Goal: Task Accomplishment & Management: Use online tool/utility

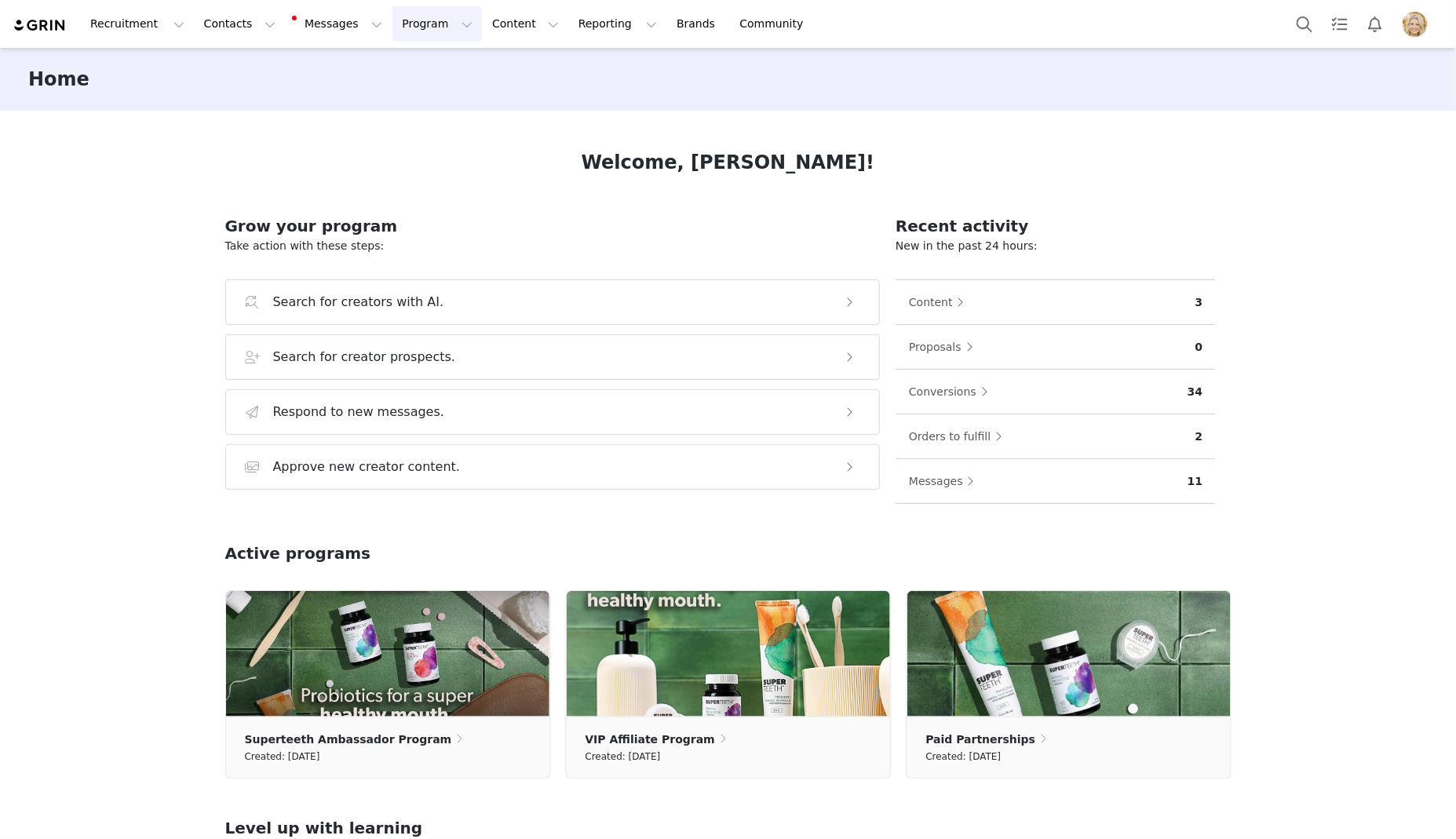
click at [412, 32] on button "Program Program" at bounding box center [437, 24] width 89 height 35
click at [569, 27] on button "Reporting Reporting" at bounding box center [618, 24] width 98 height 35
click at [577, 110] on link "Report Builder" at bounding box center [592, 97] width 124 height 29
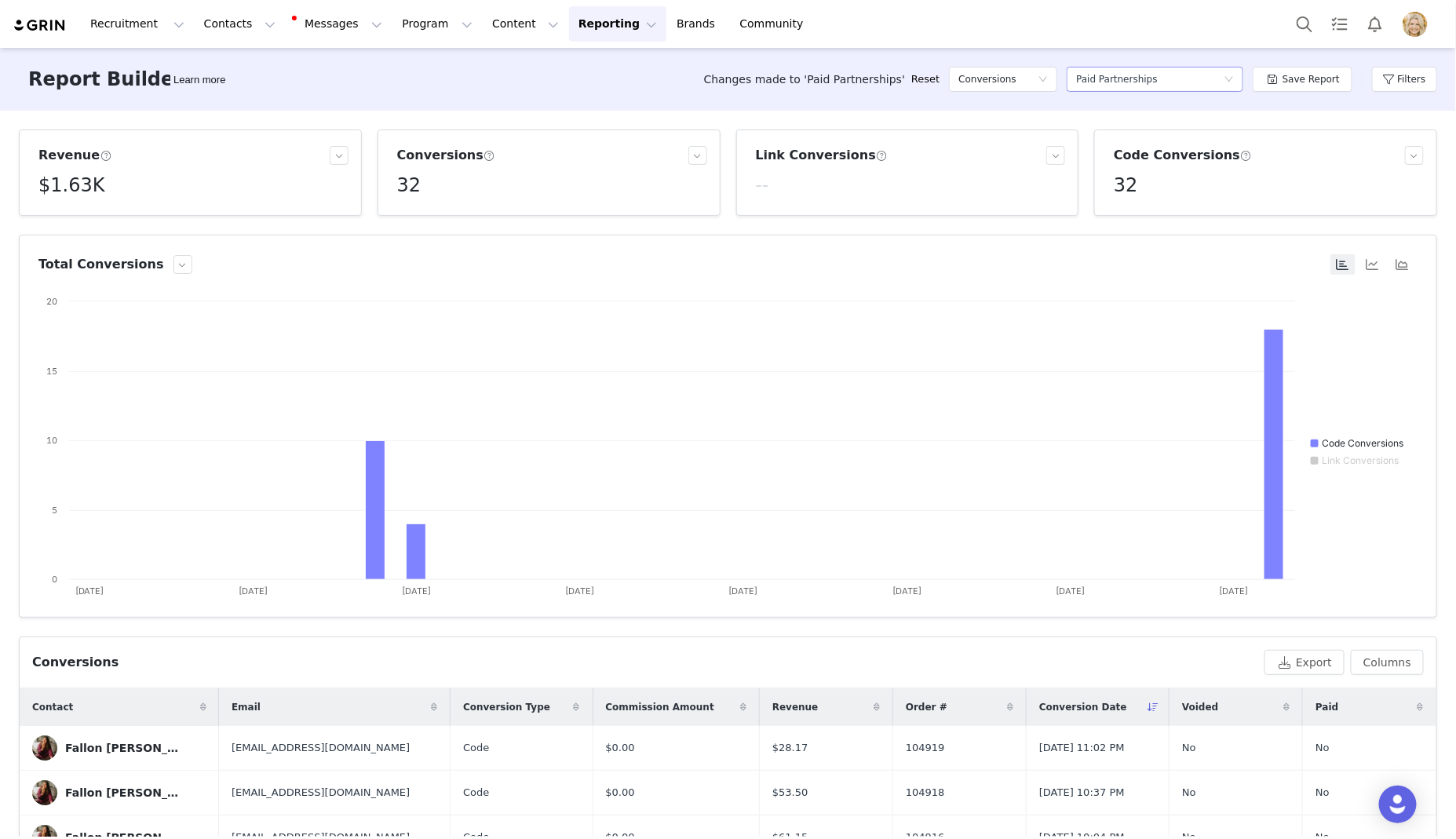
click at [1224, 83] on div "Select a report Paid Partnerships" at bounding box center [1150, 79] width 148 height 23
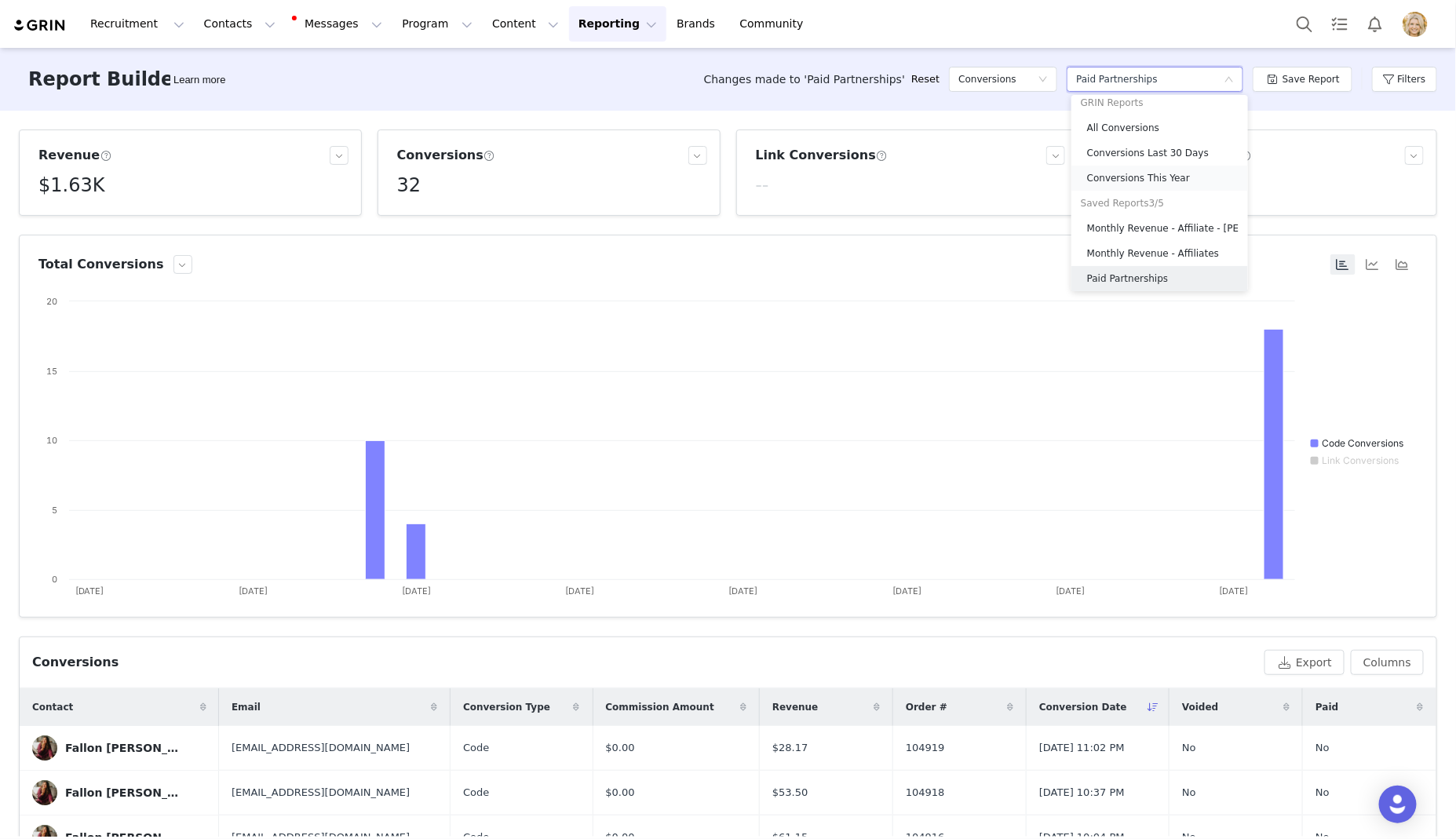
scroll to position [10, 0]
click at [1383, 85] on button "Filters" at bounding box center [1405, 79] width 65 height 25
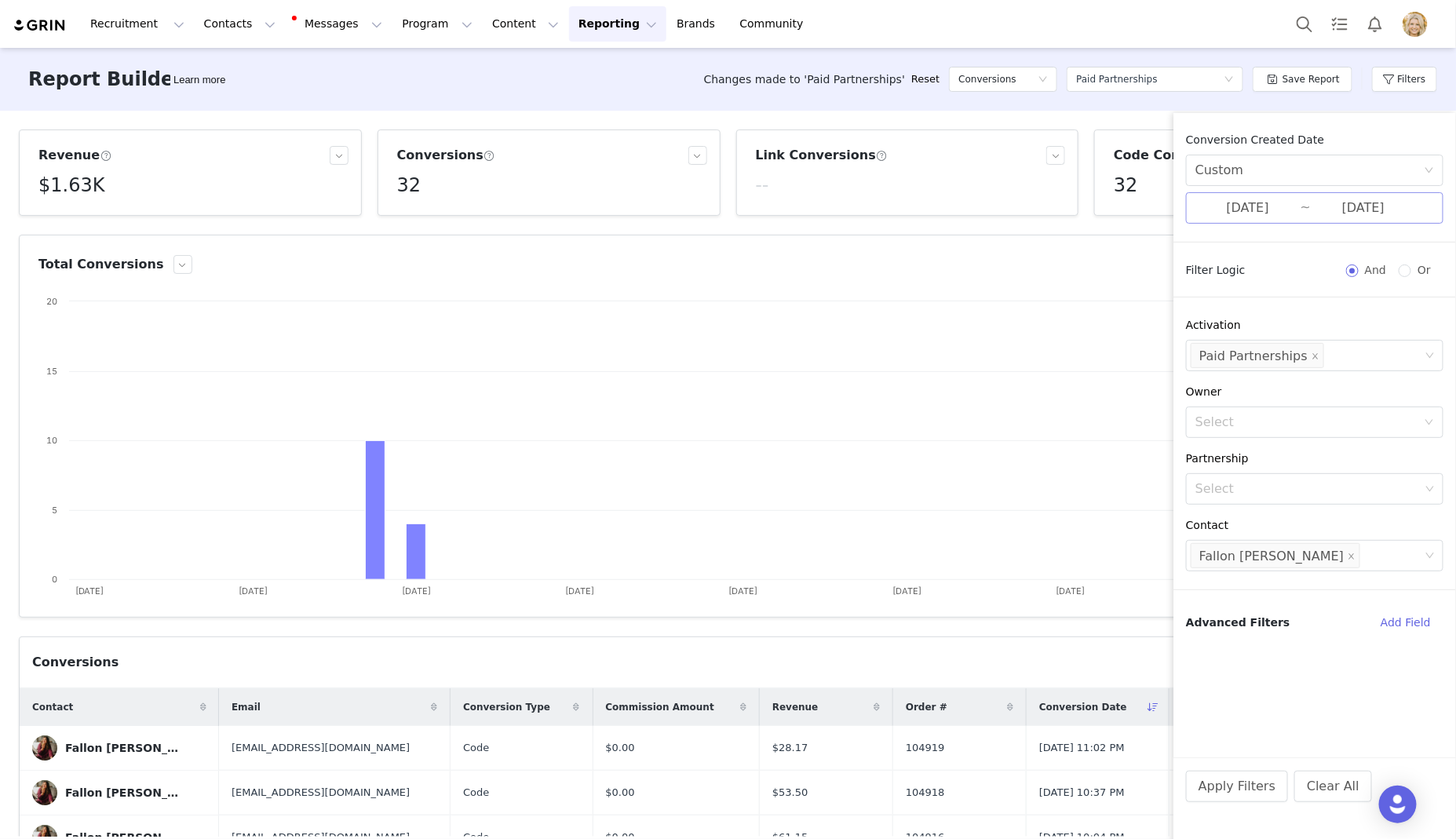
click at [1357, 206] on input "[DATE]" at bounding box center [1363, 208] width 105 height 20
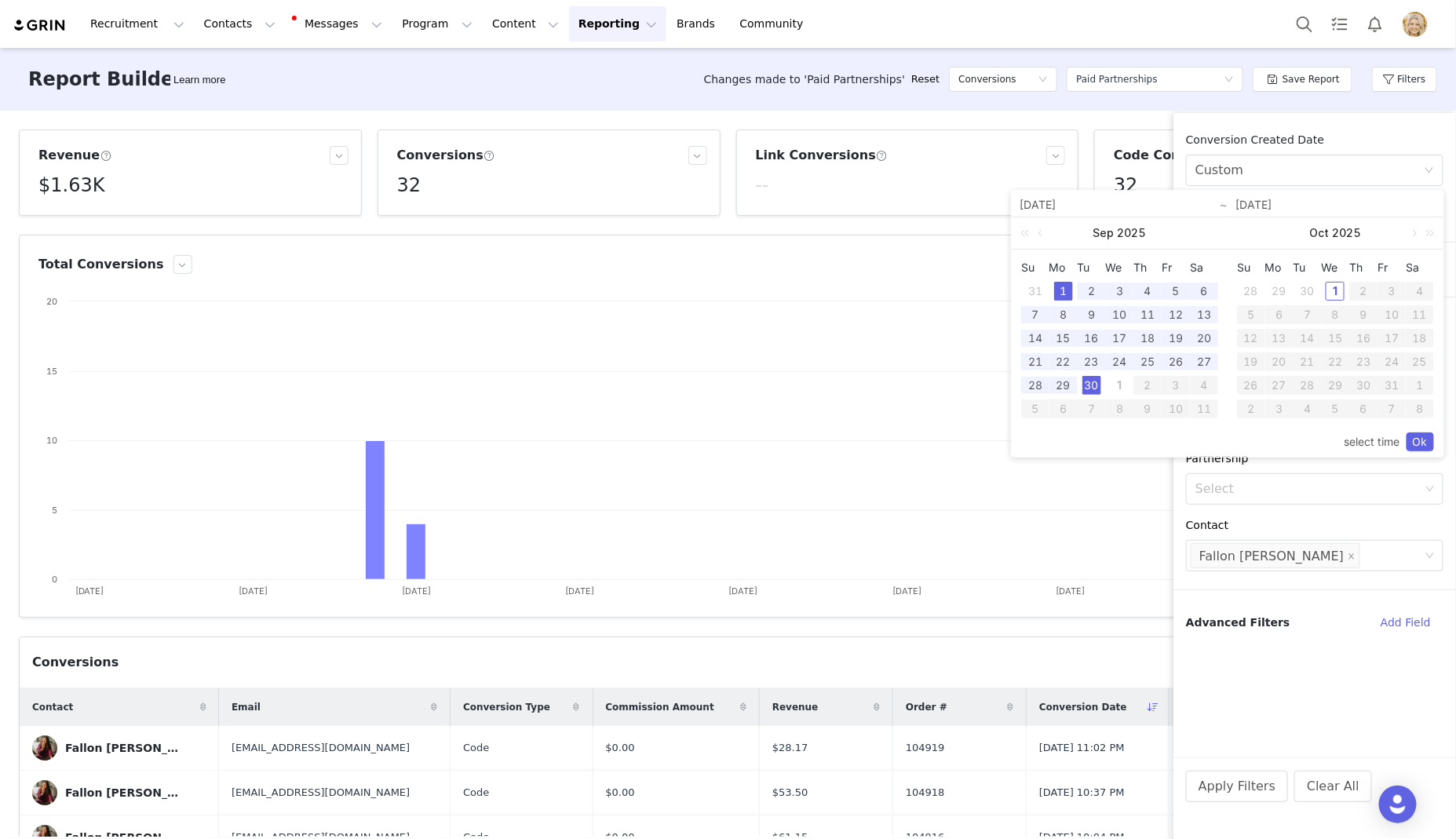
click at [1115, 379] on div "1" at bounding box center [1120, 385] width 19 height 19
click at [1066, 292] on div "1" at bounding box center [1063, 291] width 19 height 19
type input "10/01/2025"
click at [1411, 434] on link "Ok" at bounding box center [1421, 442] width 28 height 19
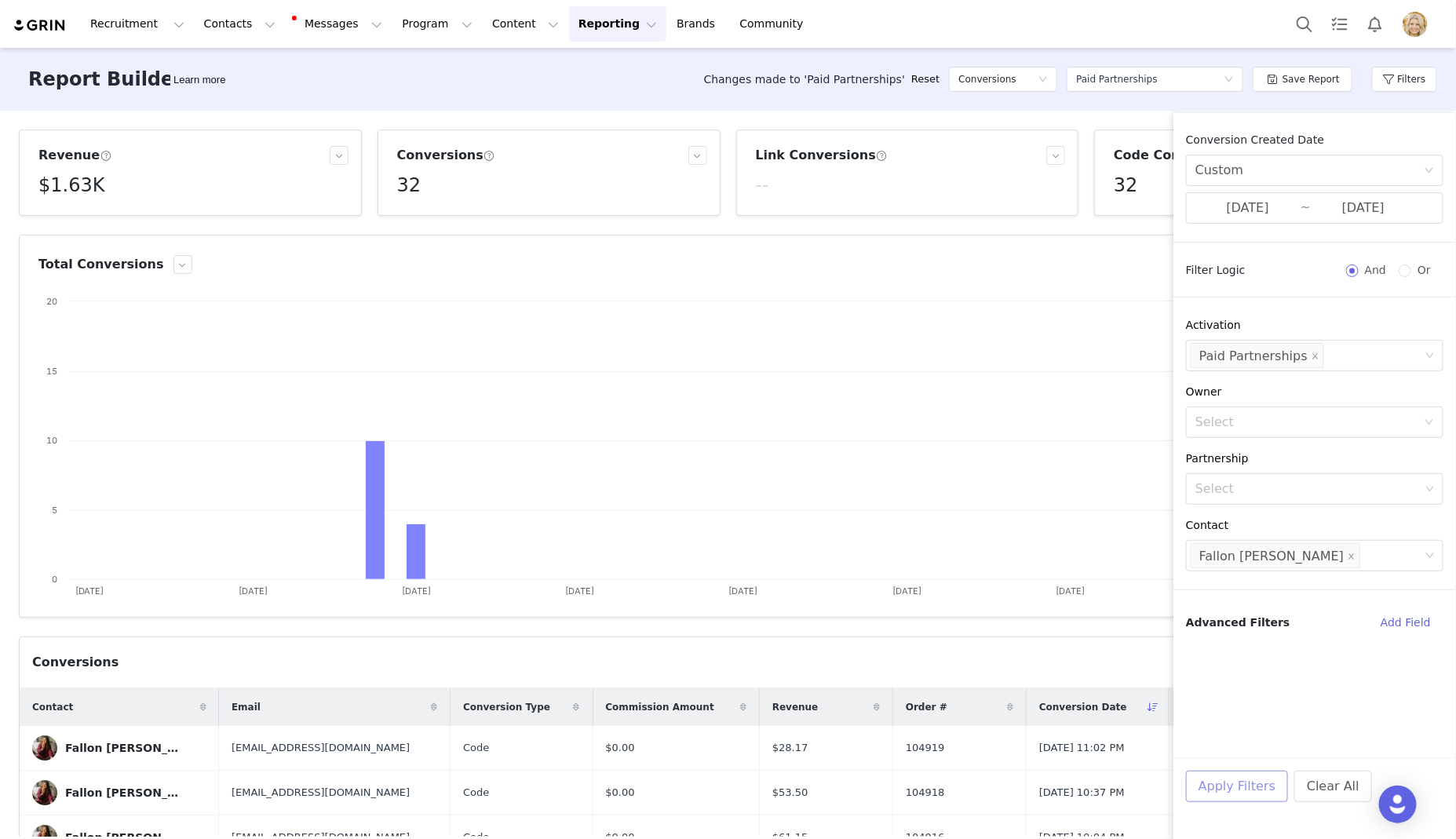
click at [1223, 794] on button "Apply Filters" at bounding box center [1238, 786] width 102 height 32
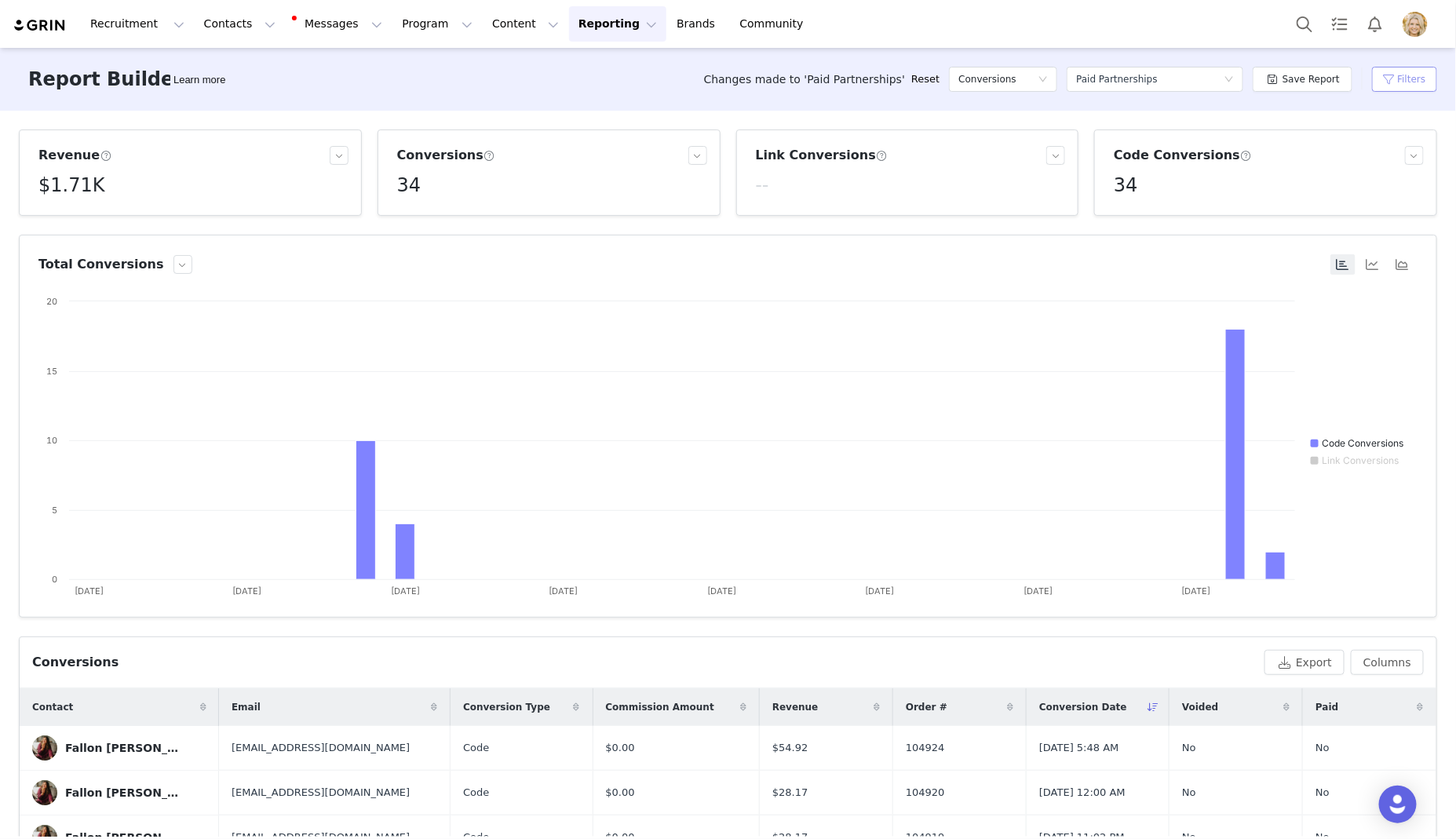
click at [1403, 82] on button "Filters" at bounding box center [1405, 79] width 65 height 25
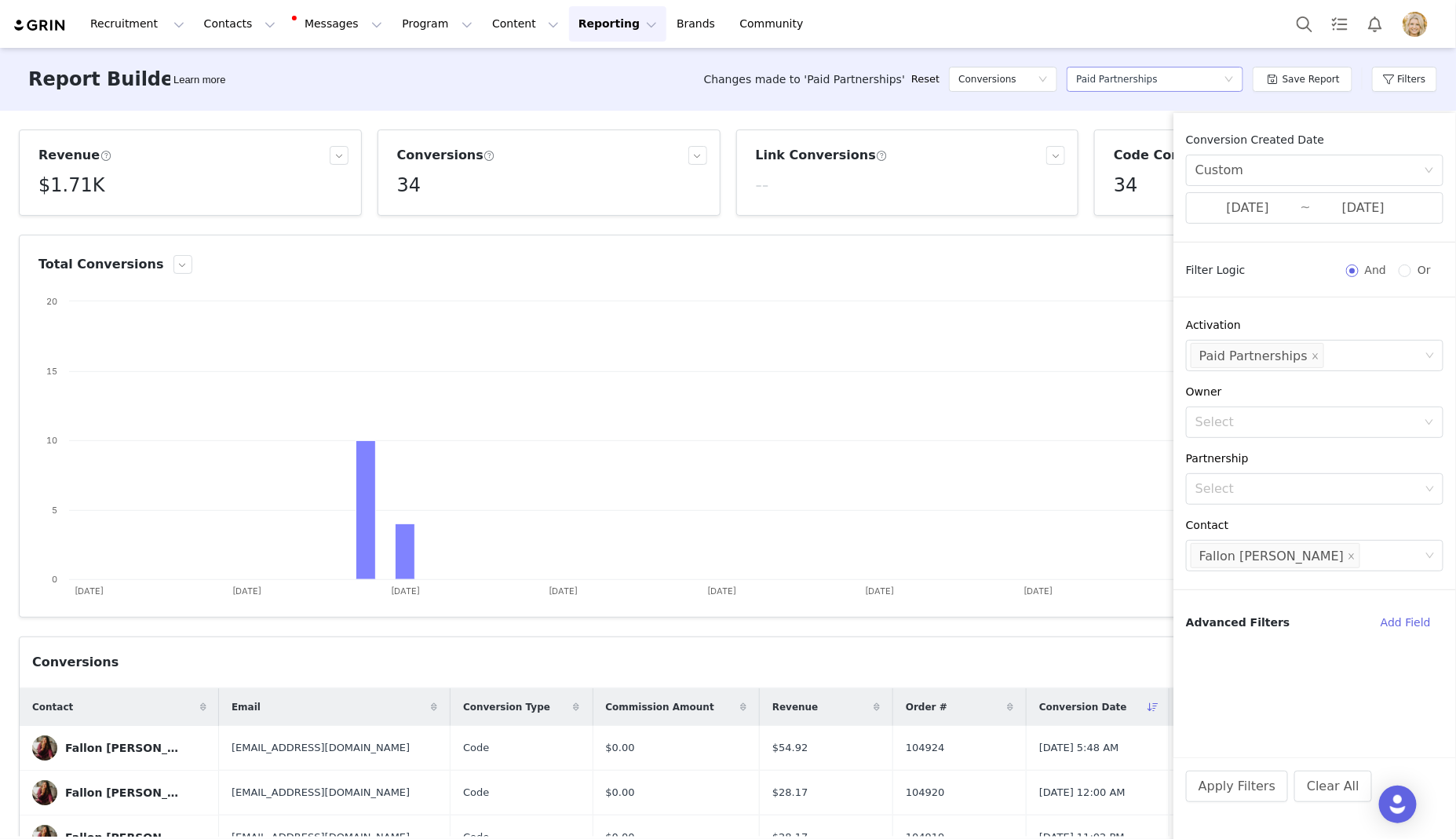
click at [1229, 83] on icon "icon: down" at bounding box center [1229, 79] width 9 height 9
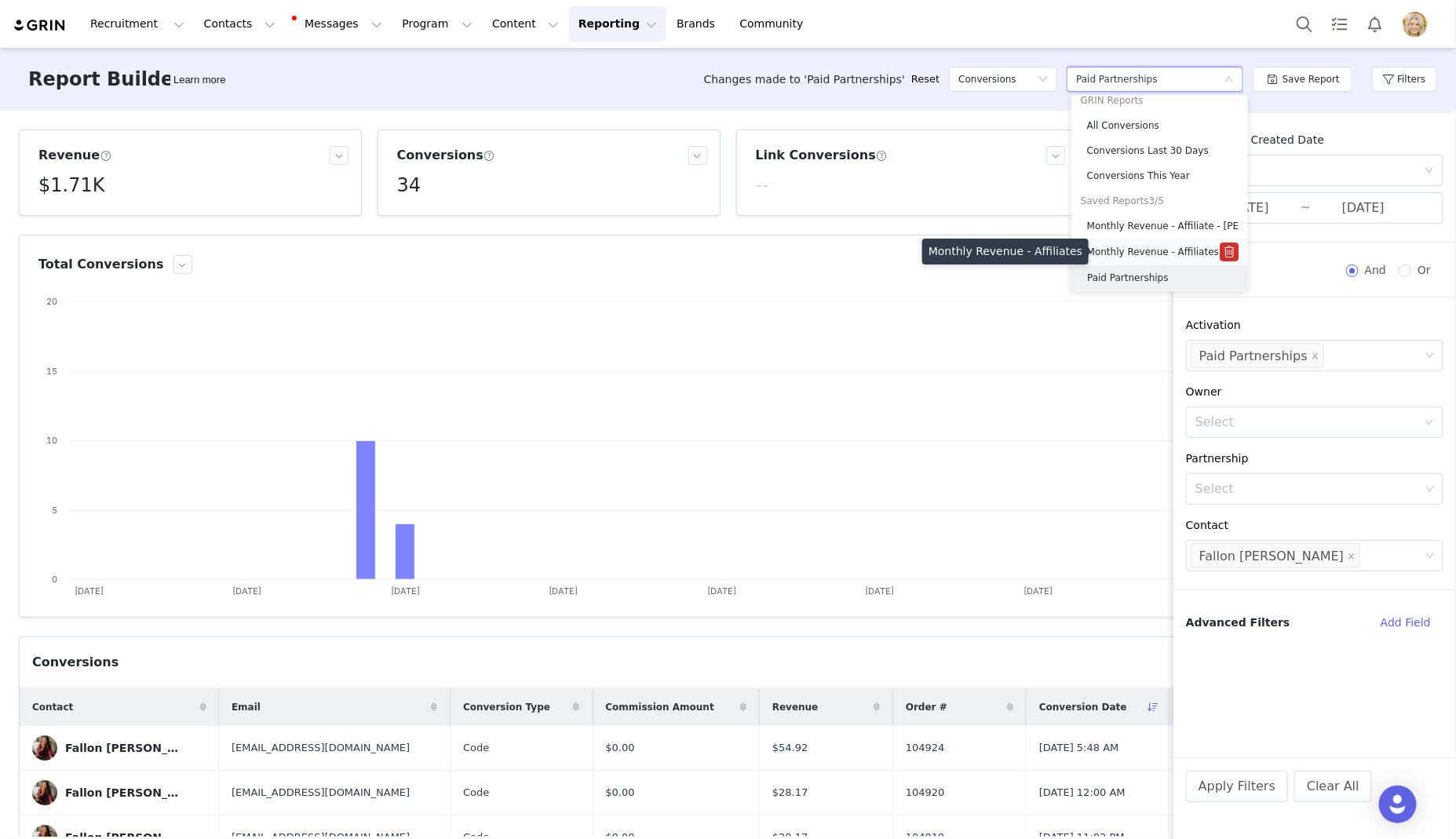
click at [1160, 252] on h5 "Monthly Revenue - Affiliates" at bounding box center [1153, 252] width 132 height 18
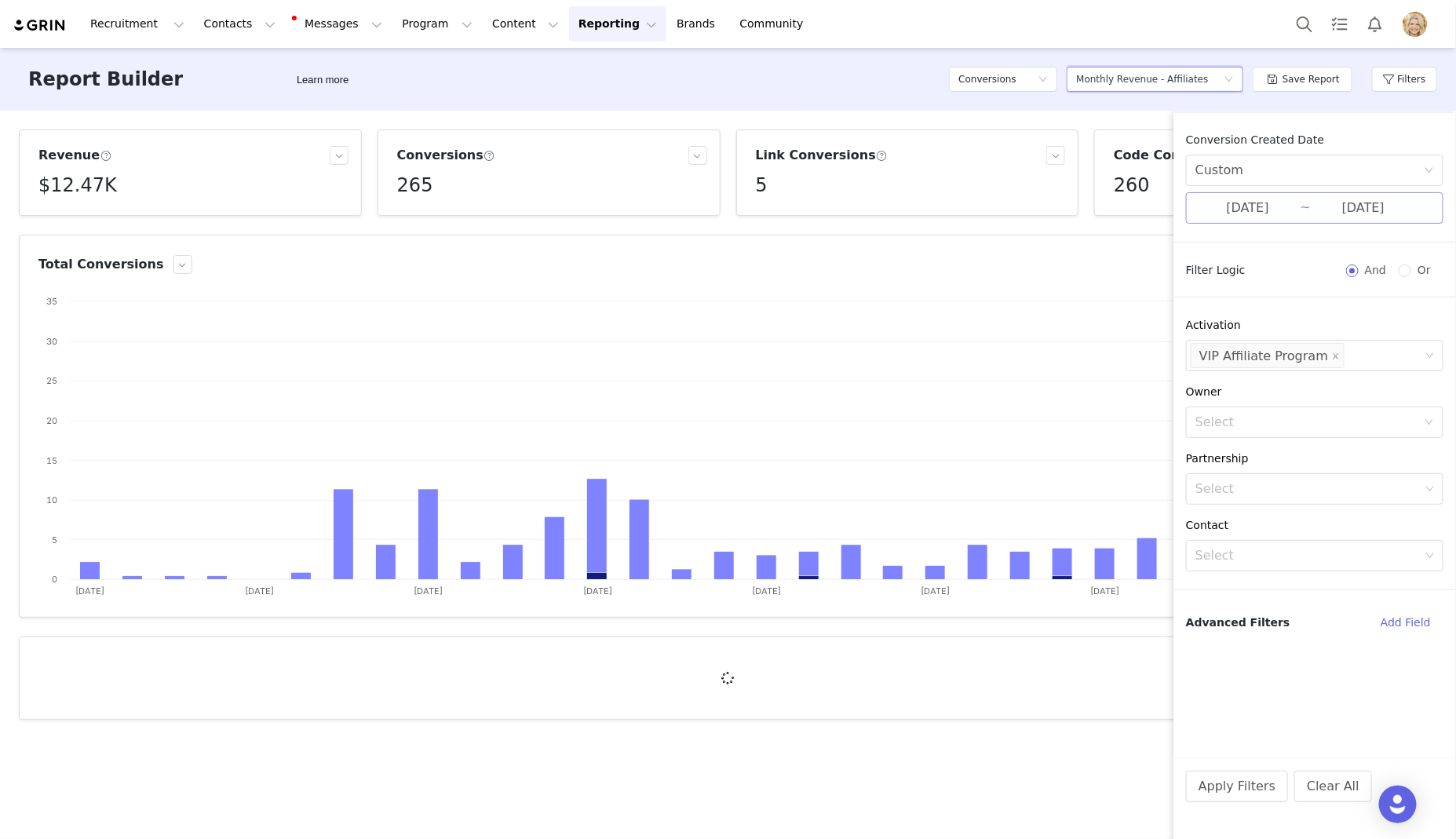
click at [1247, 210] on input "[DATE]" at bounding box center [1248, 208] width 105 height 20
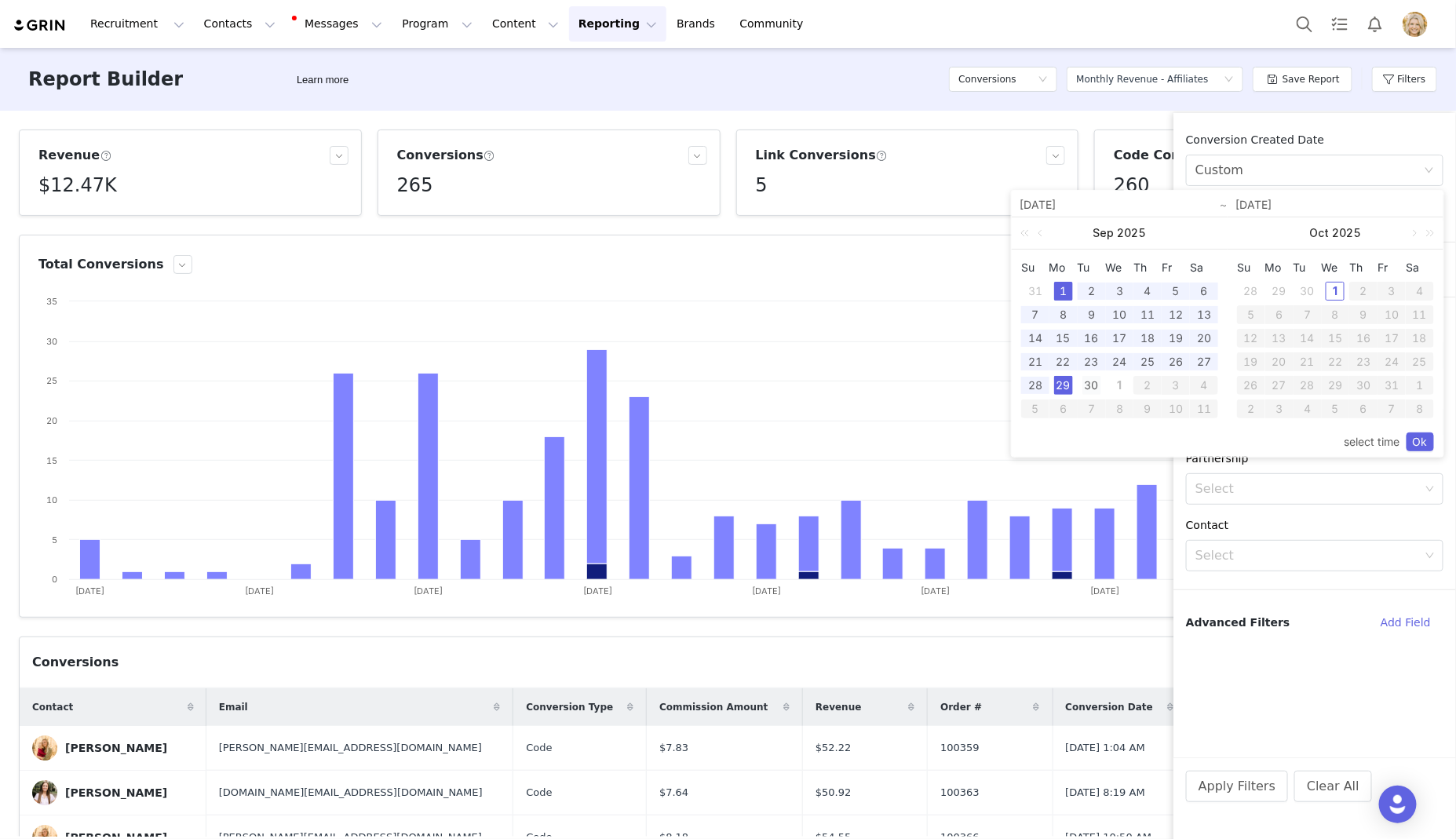
click at [1095, 383] on div "30" at bounding box center [1092, 385] width 19 height 19
click at [1061, 282] on div "1" at bounding box center [1063, 291] width 19 height 19
type input "[DATE]"
click at [1424, 441] on link "Ok" at bounding box center [1421, 442] width 28 height 19
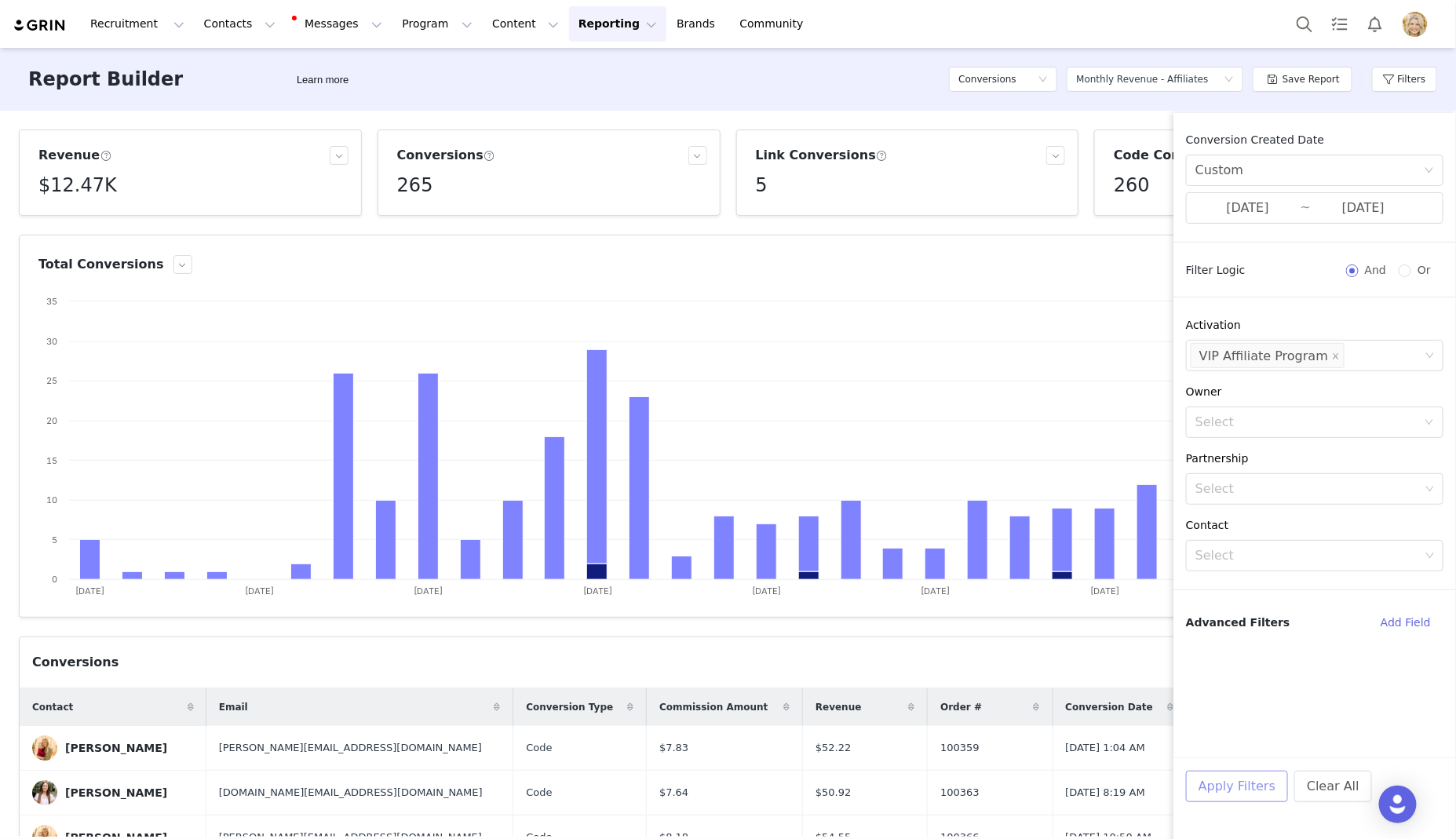
click at [1237, 794] on button "Apply Filters" at bounding box center [1238, 786] width 102 height 32
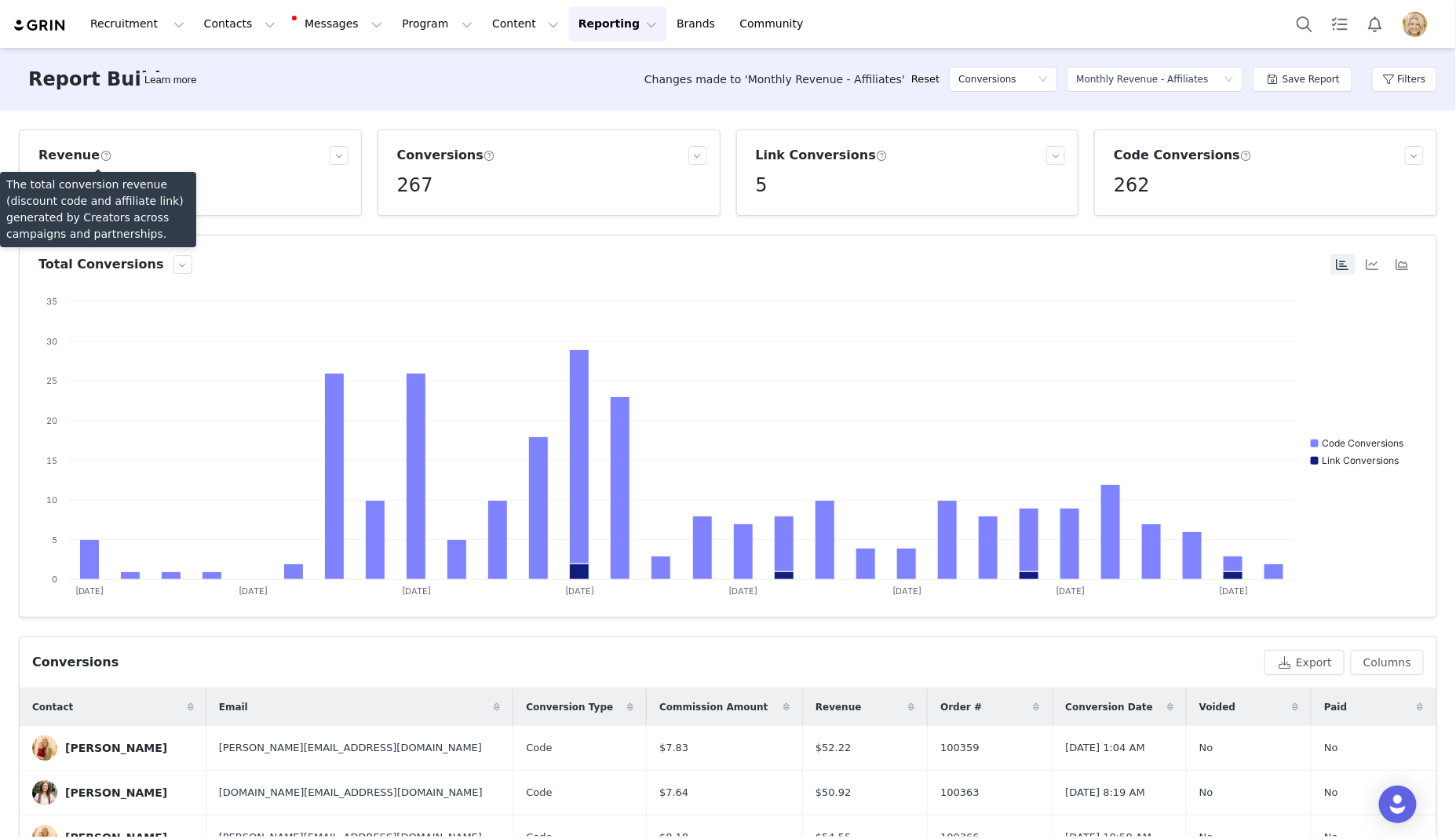
click at [99, 157] on span at bounding box center [105, 156] width 12 height 14
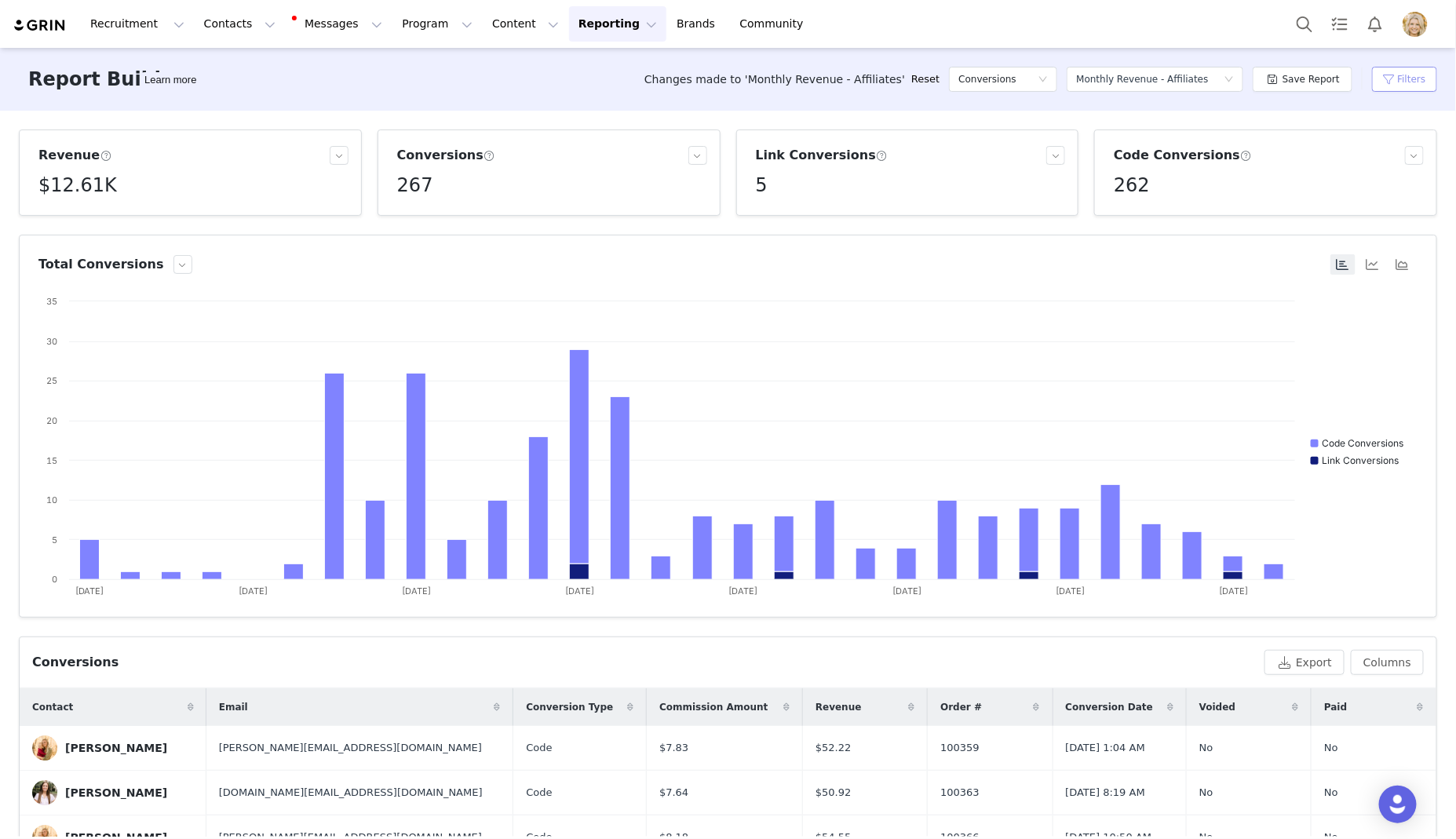
click at [1397, 73] on button "Filters" at bounding box center [1405, 79] width 65 height 25
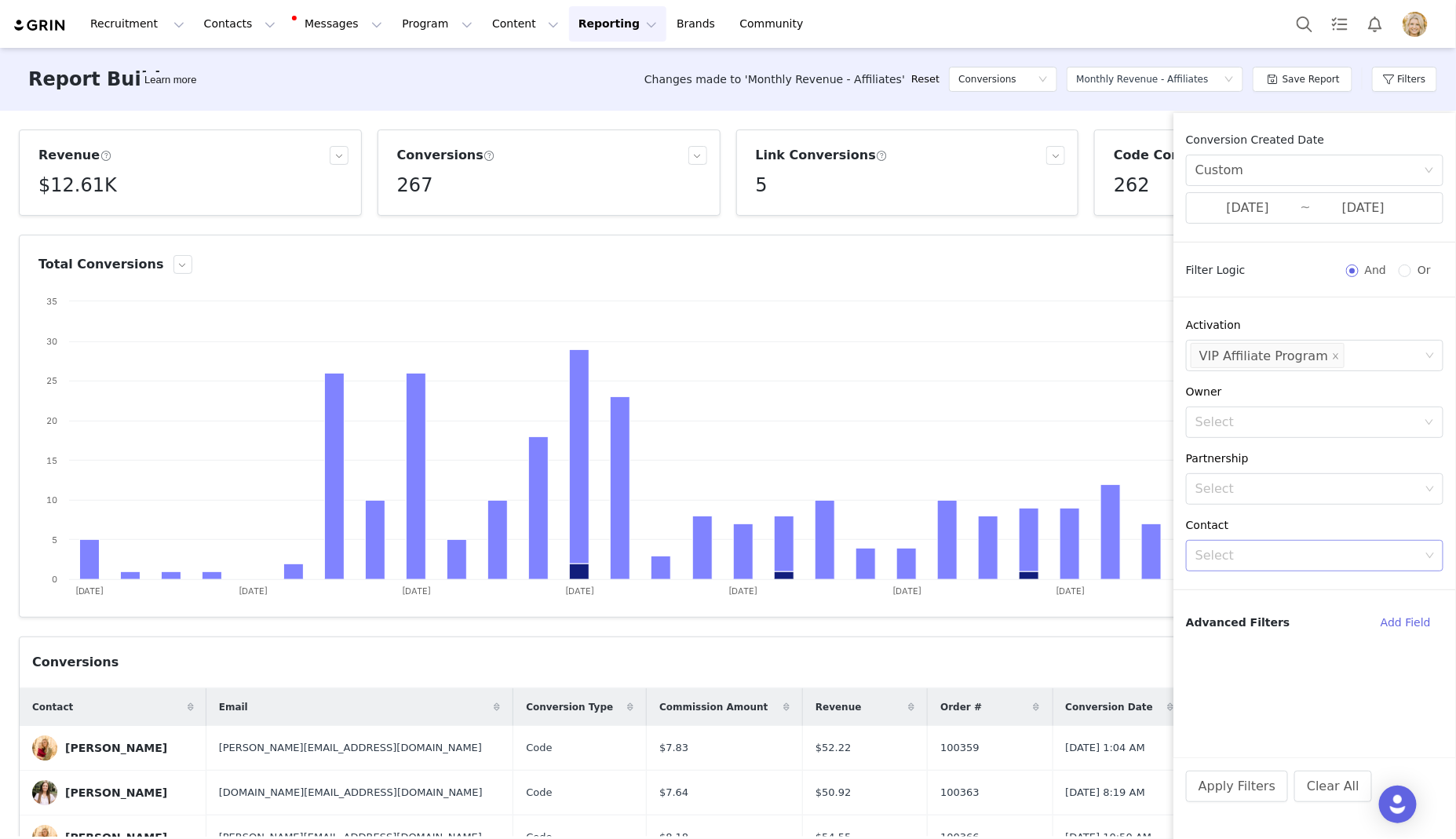
click at [1240, 558] on div "Select" at bounding box center [1308, 555] width 225 height 16
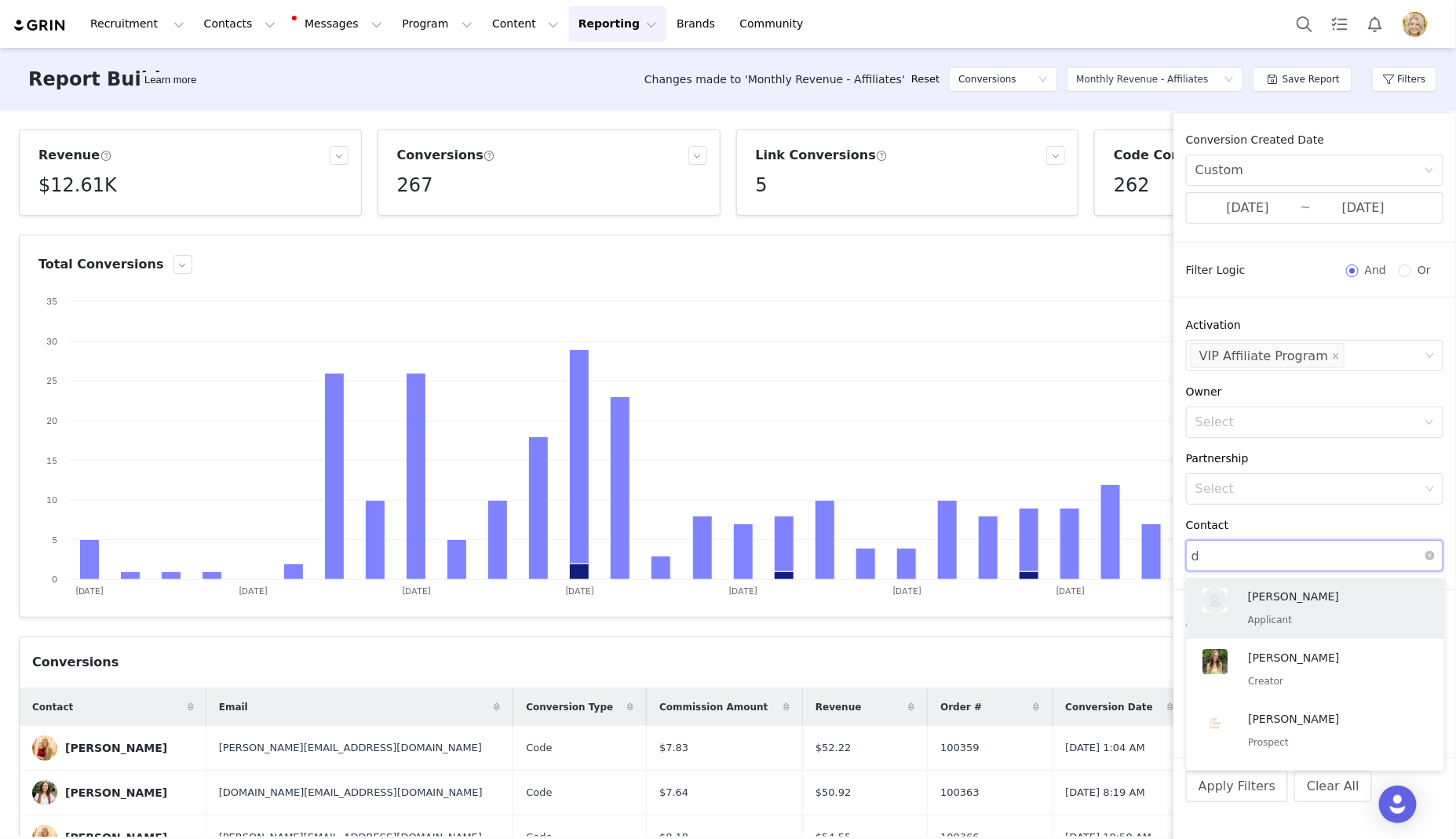
type input "dr"
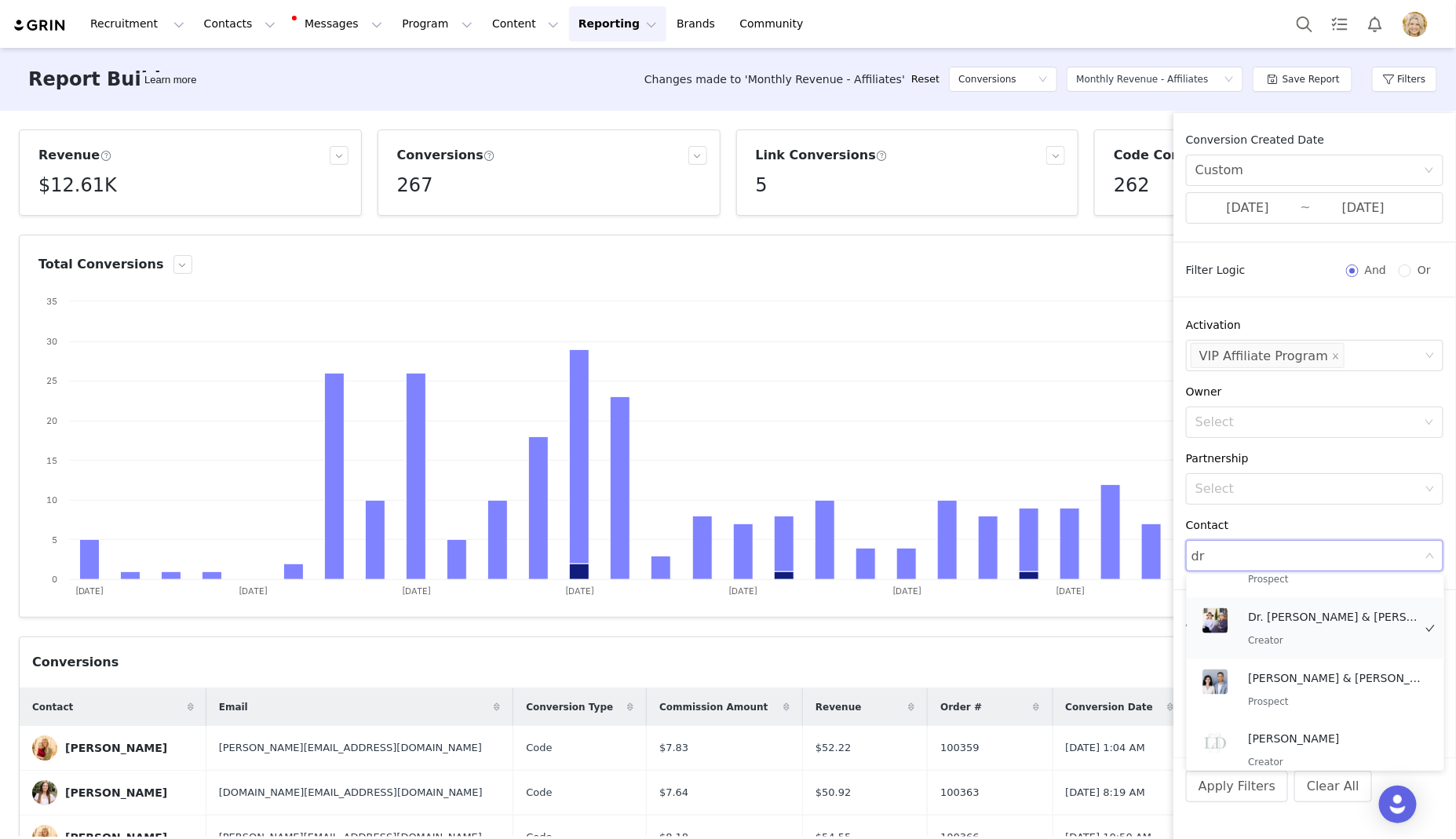
click at [1294, 627] on div "Dr. Rachel & Dr. Carly Kale.blossom Creator" at bounding box center [1334, 628] width 173 height 41
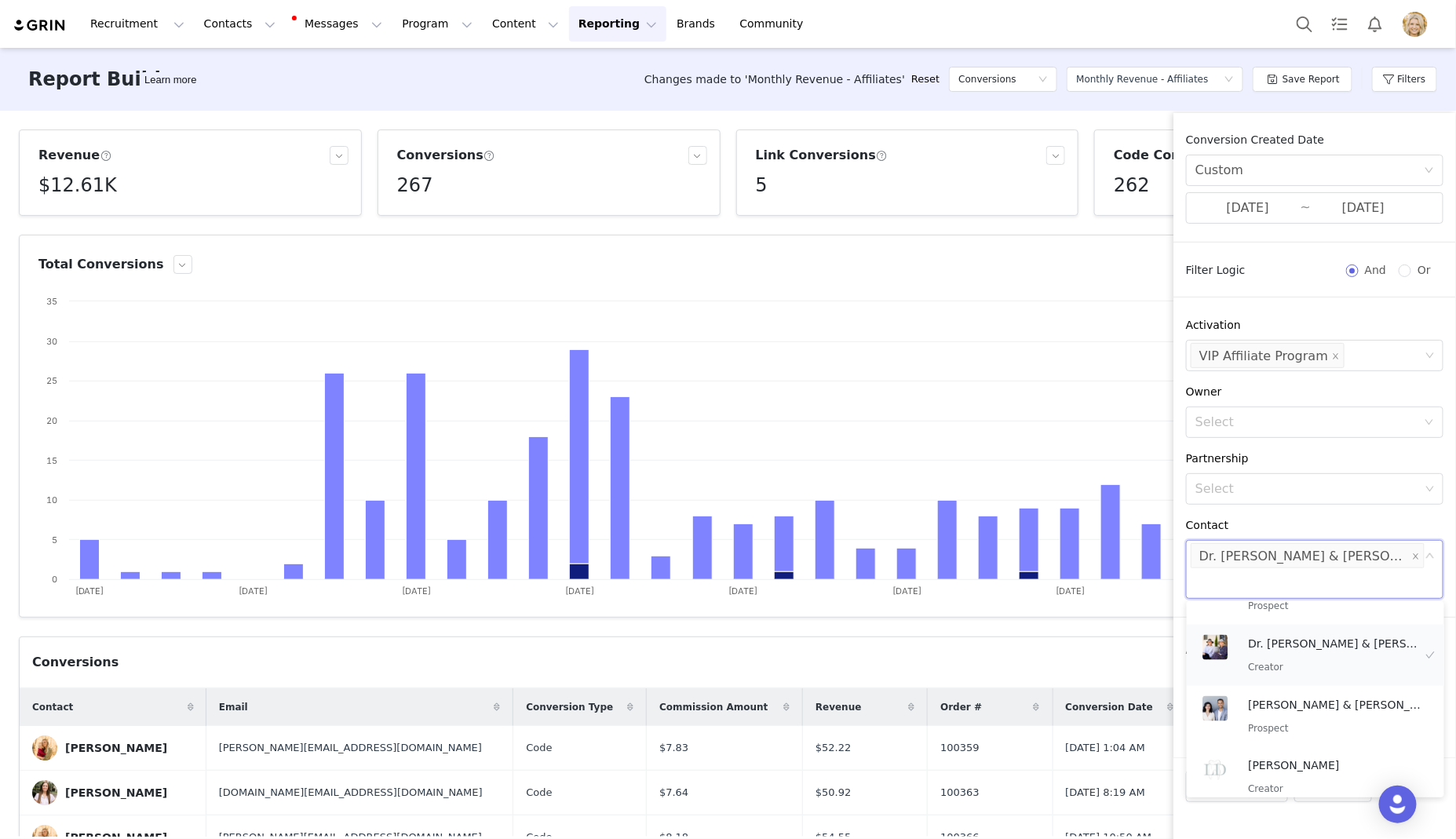
scroll to position [3, 0]
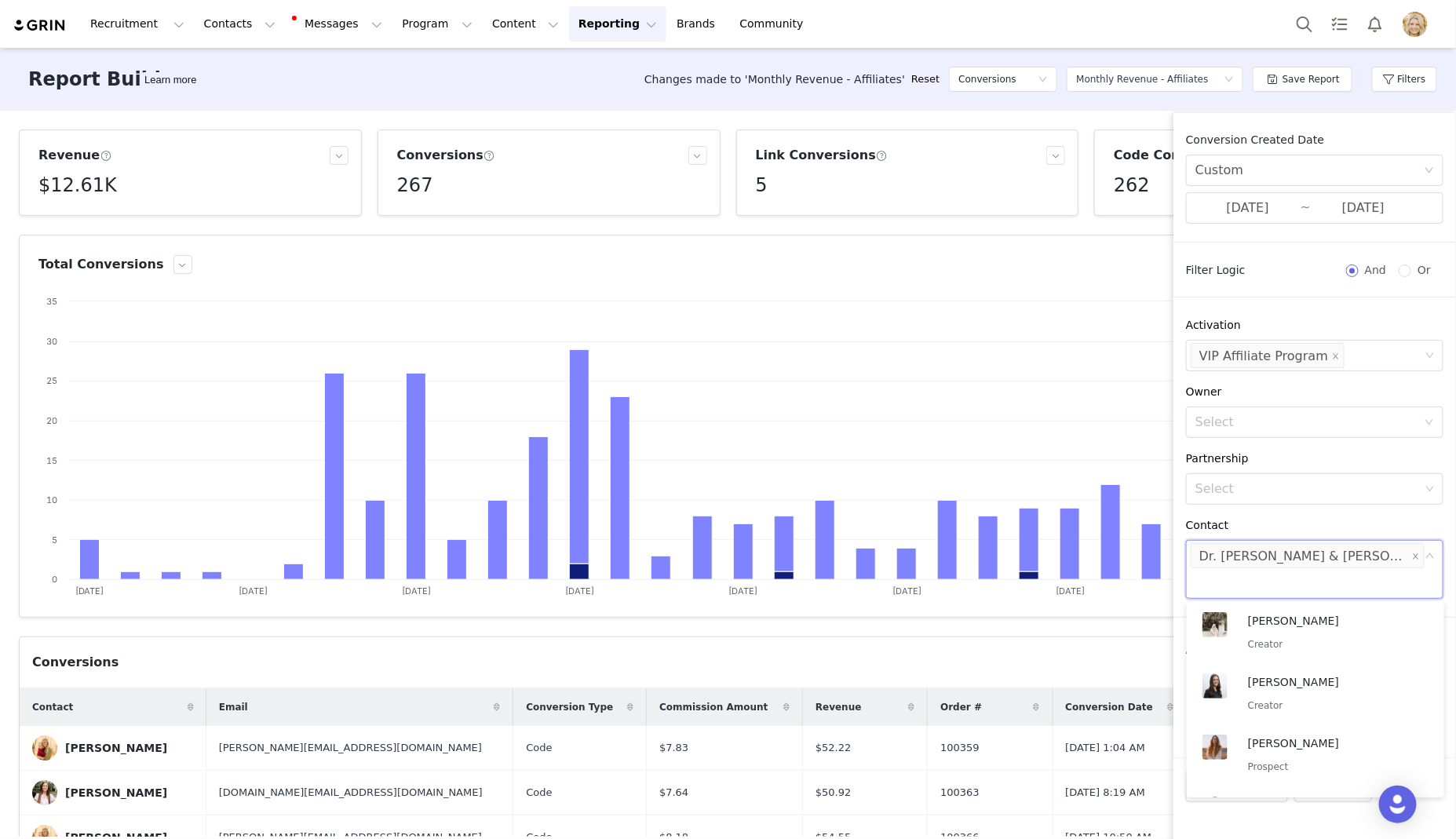
click at [1302, 511] on div "Conversion Created Date Custom 09/01/2025 ~ 09/30/2025 Filter Logic And Or Acti…" at bounding box center [1315, 445] width 282 height 626
click at [1223, 791] on button "Apply Filters" at bounding box center [1238, 786] width 102 height 32
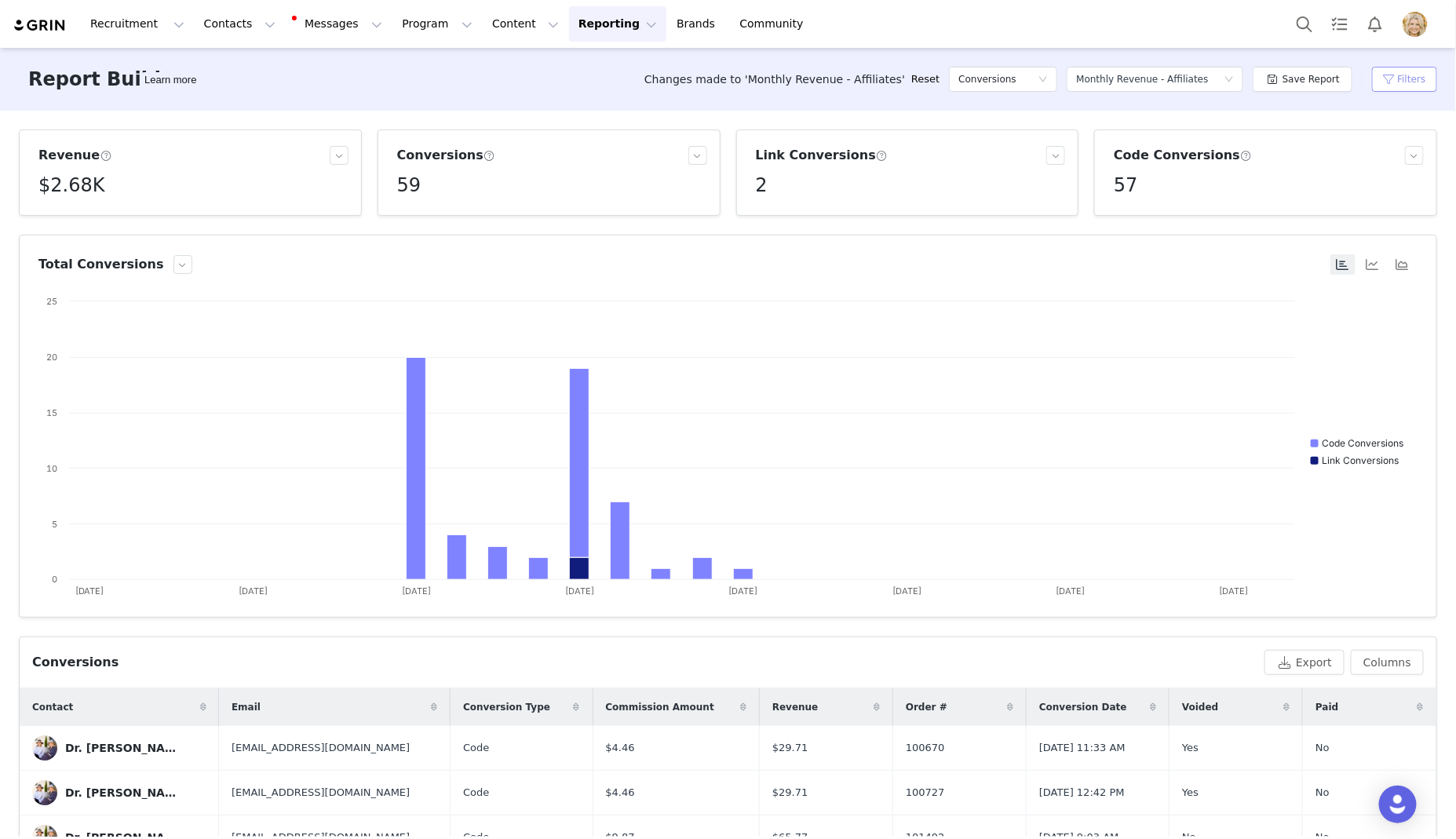
click at [1424, 75] on button "Filters" at bounding box center [1405, 79] width 65 height 25
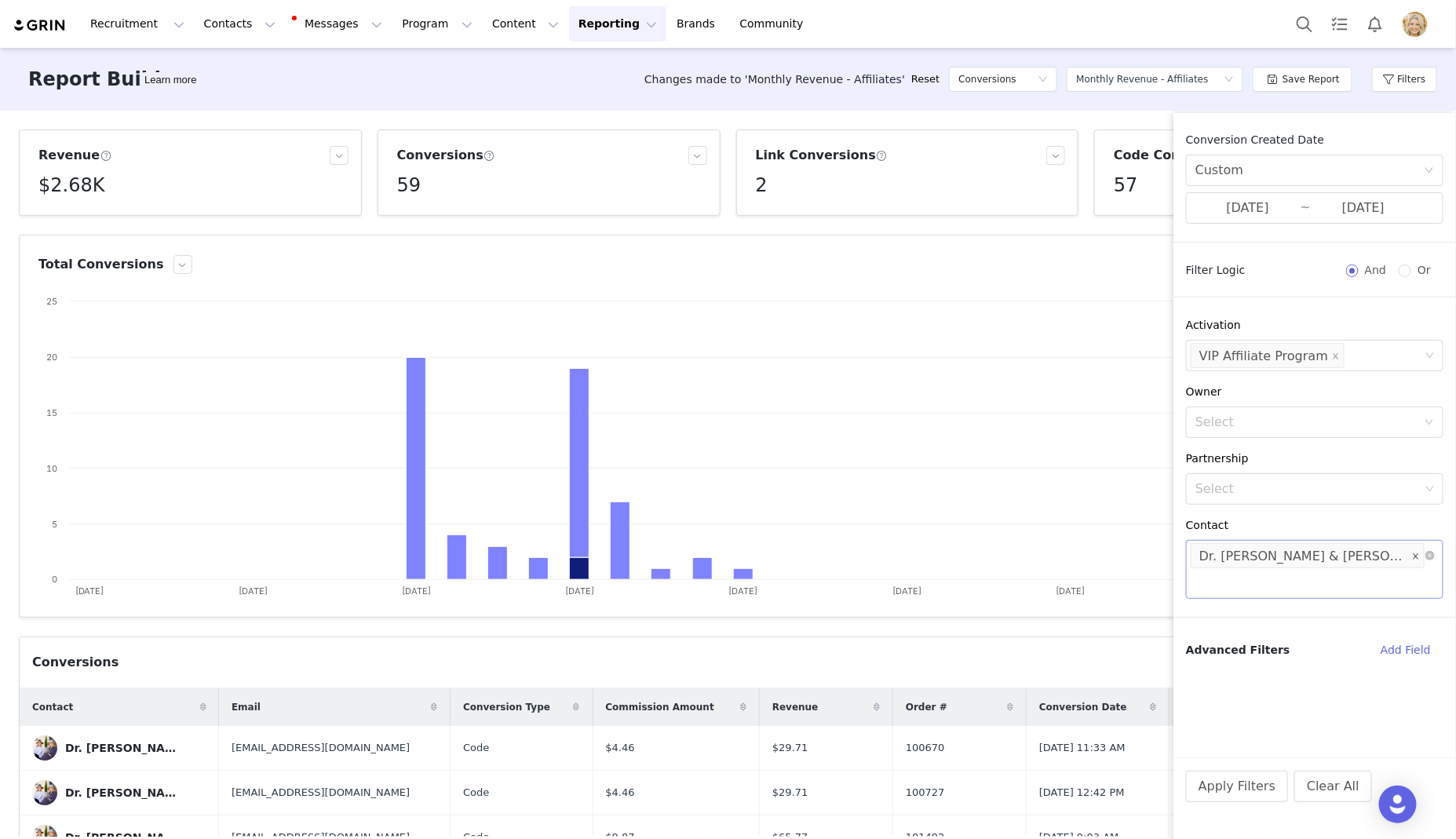
click at [1413, 556] on icon "icon: close" at bounding box center [1416, 556] width 6 height 6
click at [1232, 781] on button "Apply Filters" at bounding box center [1238, 786] width 102 height 32
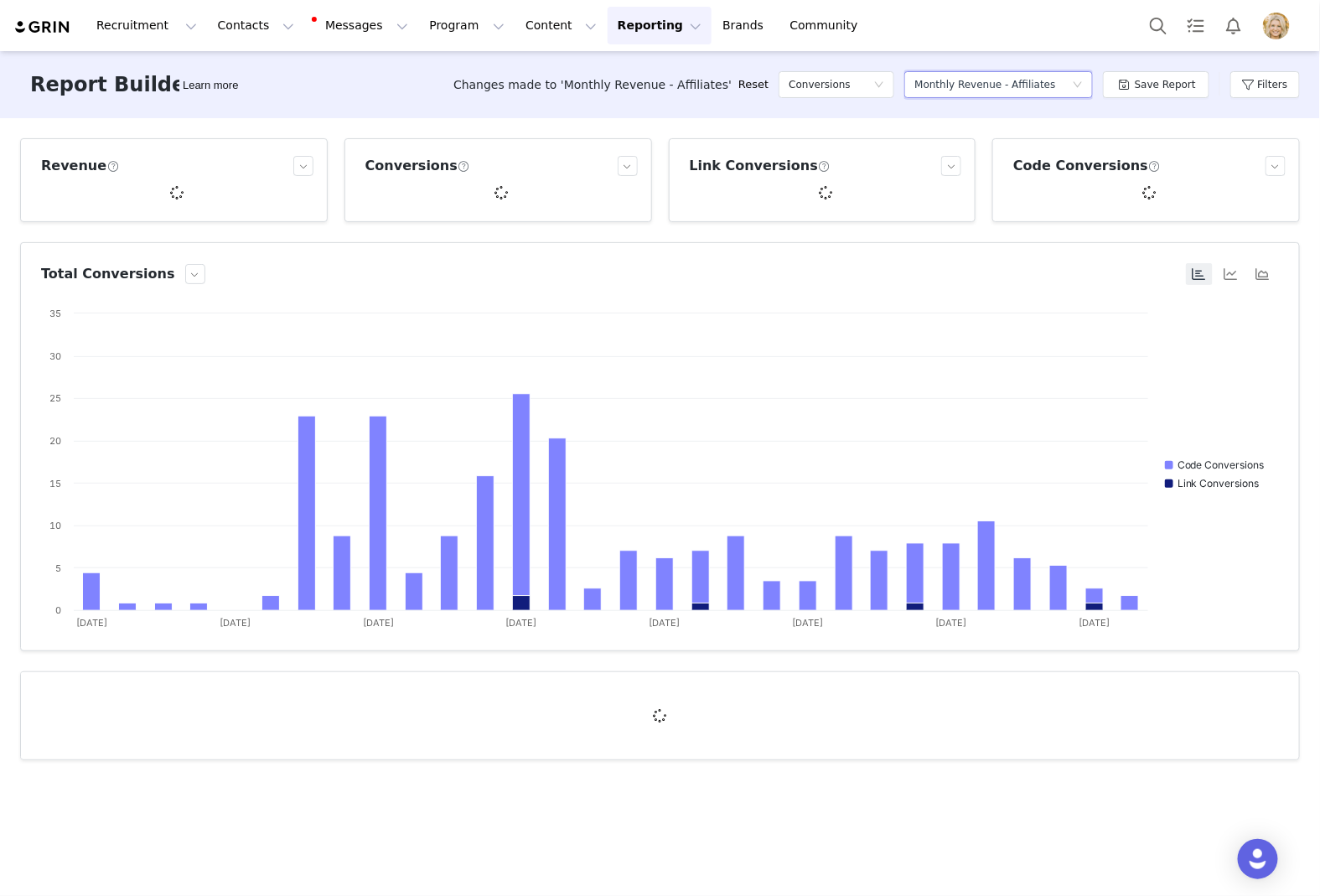
click at [1044, 84] on div "Monthly Revenue - Affiliates" at bounding box center [984, 84] width 141 height 25
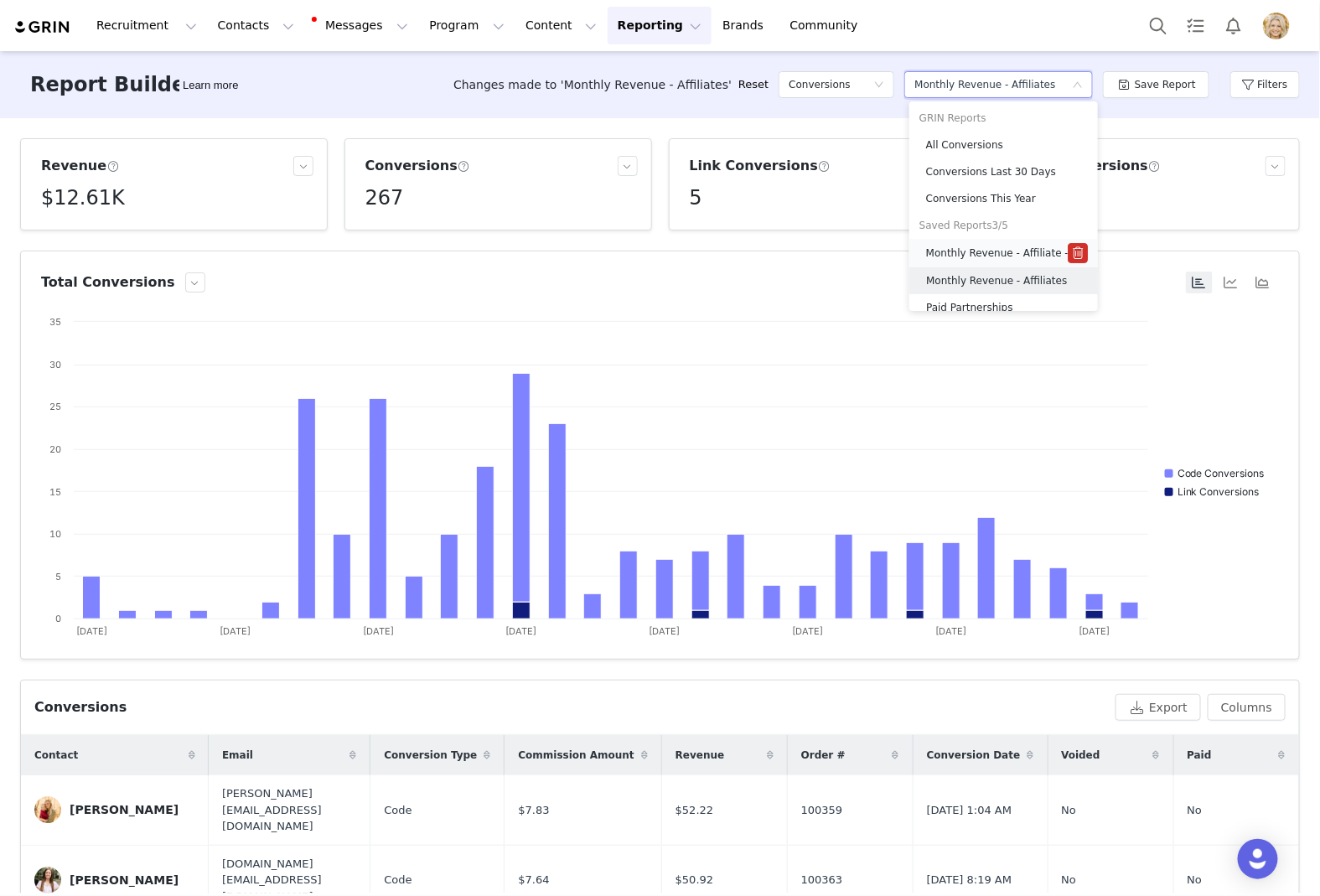
click at [1008, 251] on h5 "Monthly Revenue - Affiliate - [PERSON_NAME]" at bounding box center [996, 253] width 142 height 19
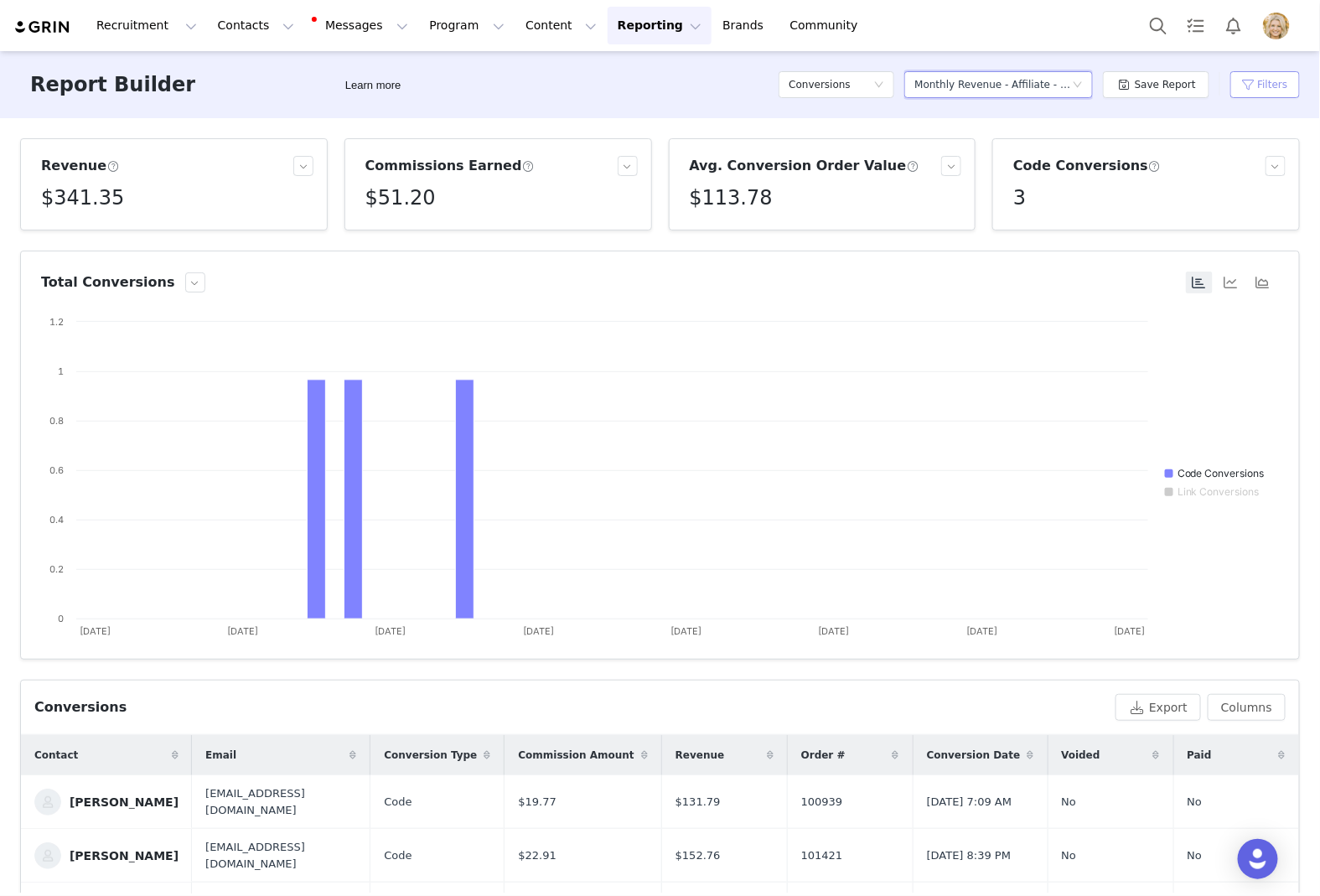
click at [1247, 91] on button "Filters" at bounding box center [1265, 84] width 69 height 27
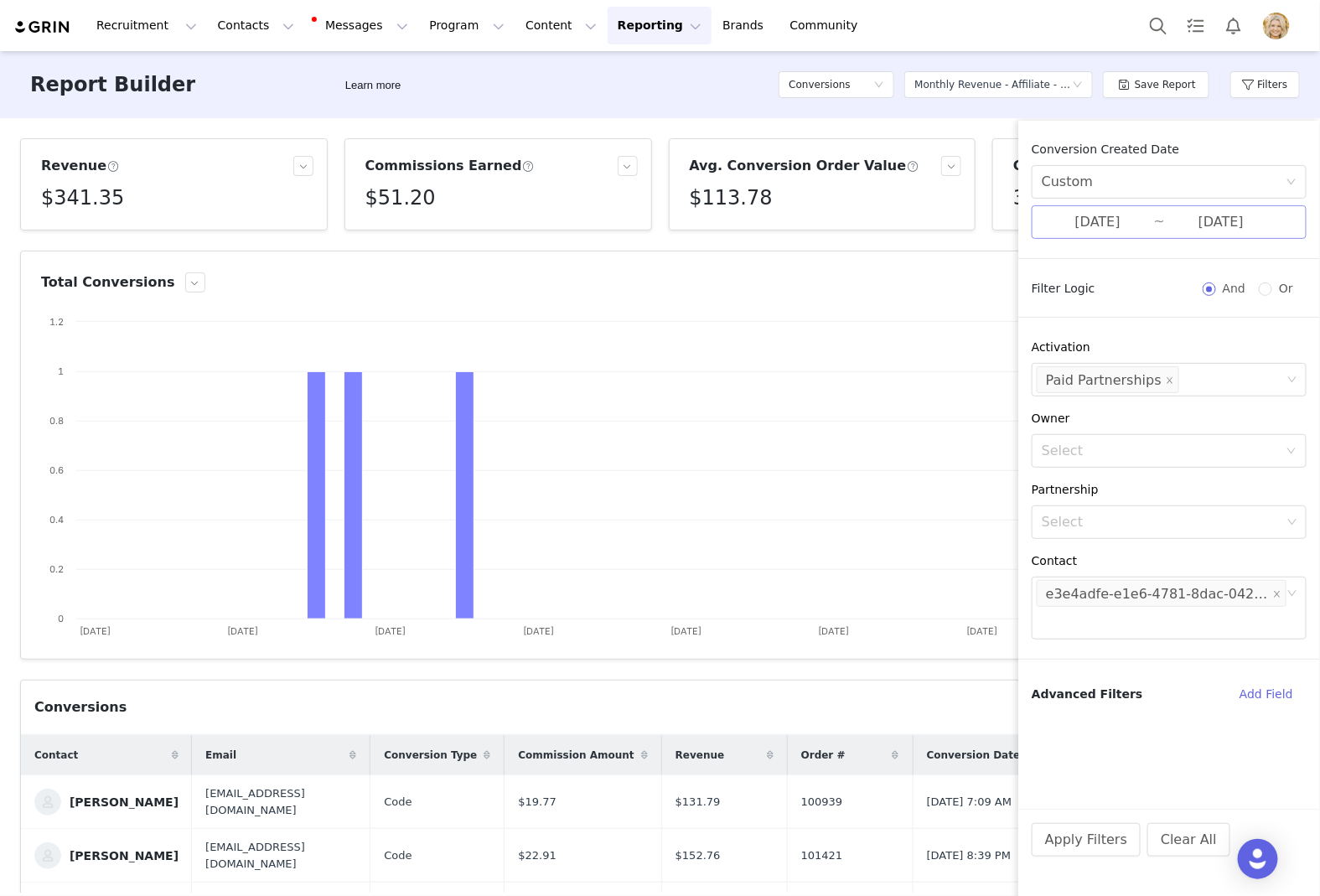
click at [1223, 223] on input "[DATE]" at bounding box center [1220, 222] width 112 height 22
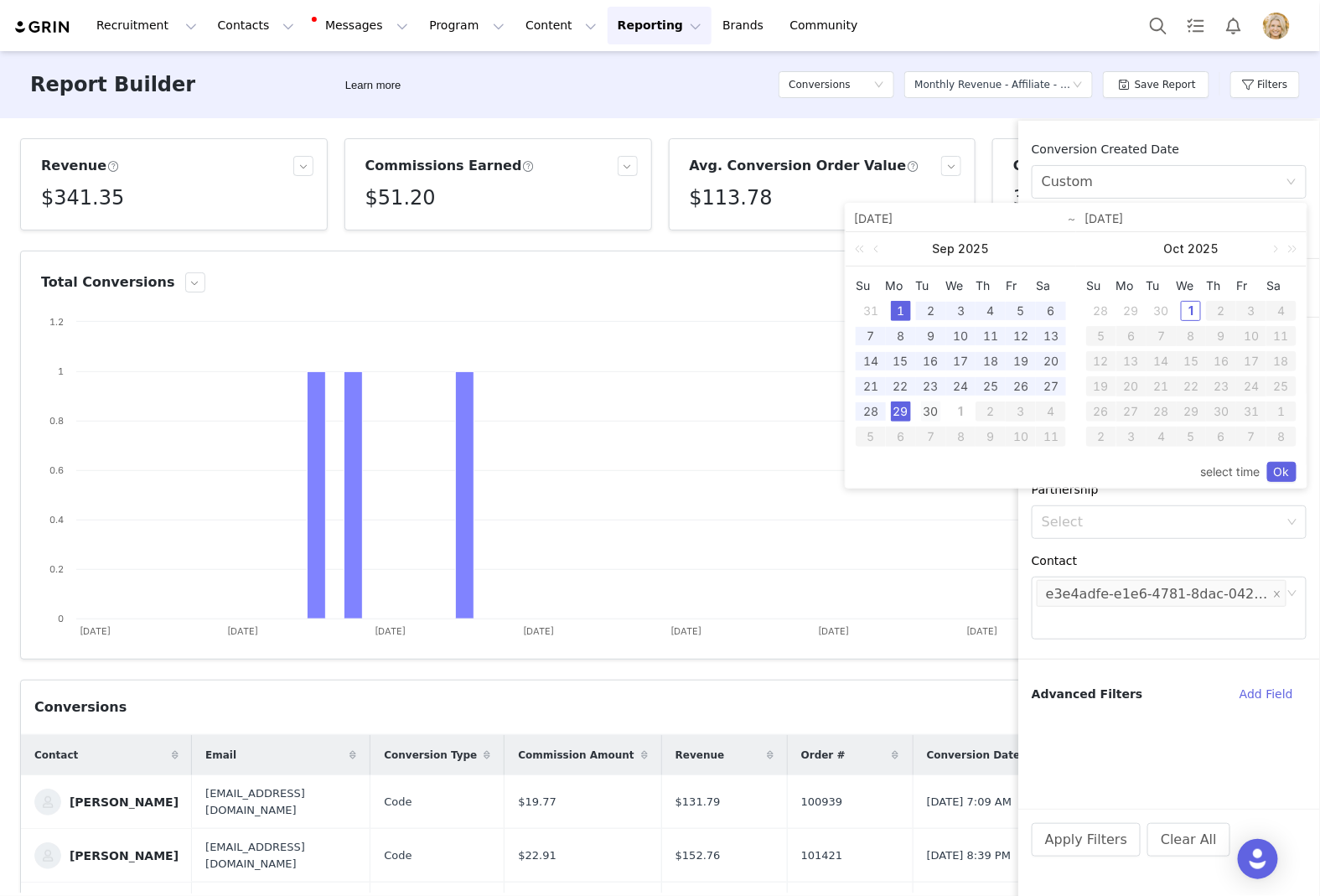
click at [932, 408] on div "30" at bounding box center [931, 411] width 20 height 20
click at [898, 307] on div "1" at bounding box center [901, 311] width 20 height 20
type input "[DATE]"
click at [1286, 475] on link "Ok" at bounding box center [1281, 472] width 30 height 20
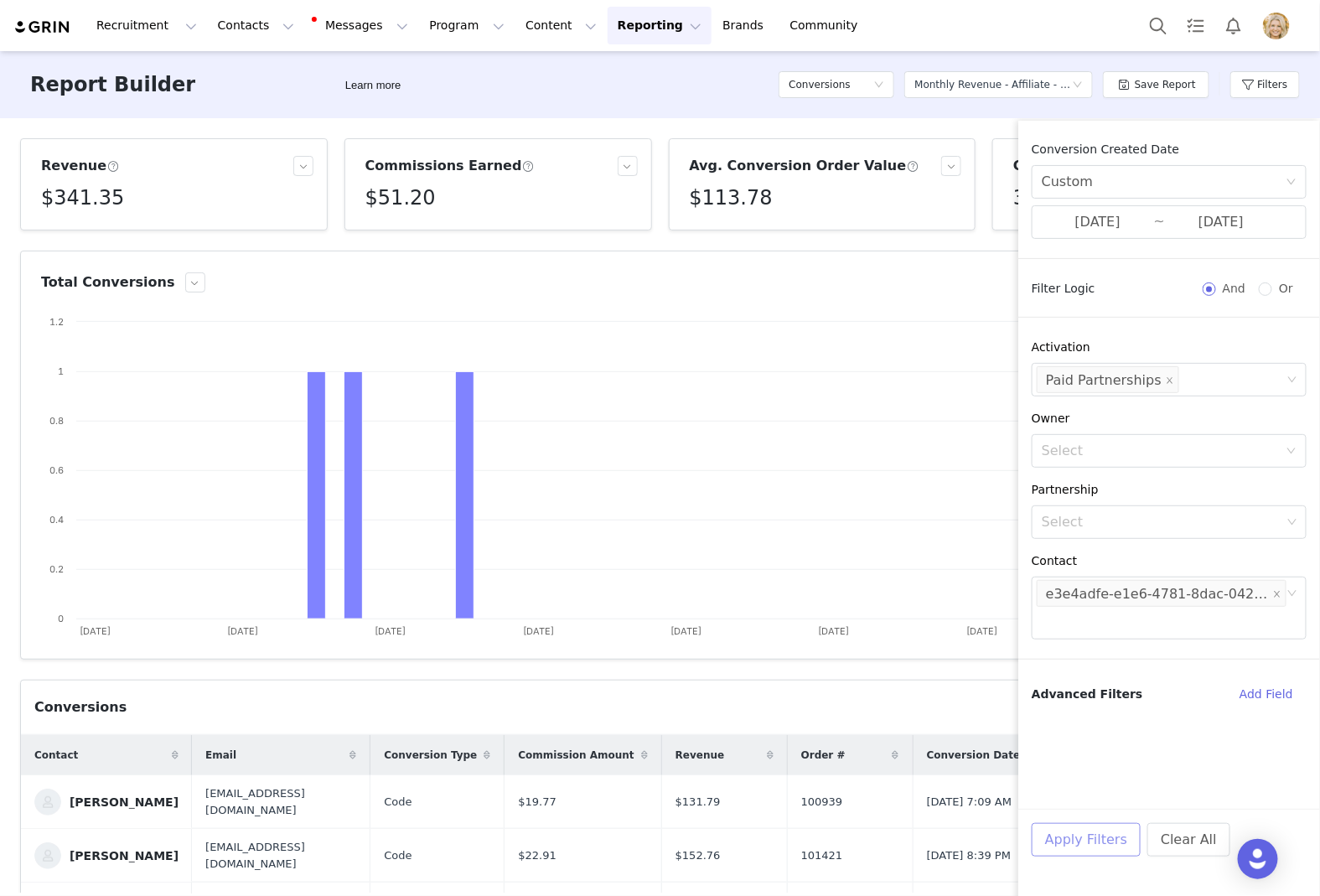
click at [1081, 842] on button "Apply Filters" at bounding box center [1086, 840] width 109 height 34
